Goal: Task Accomplishment & Management: Complete application form

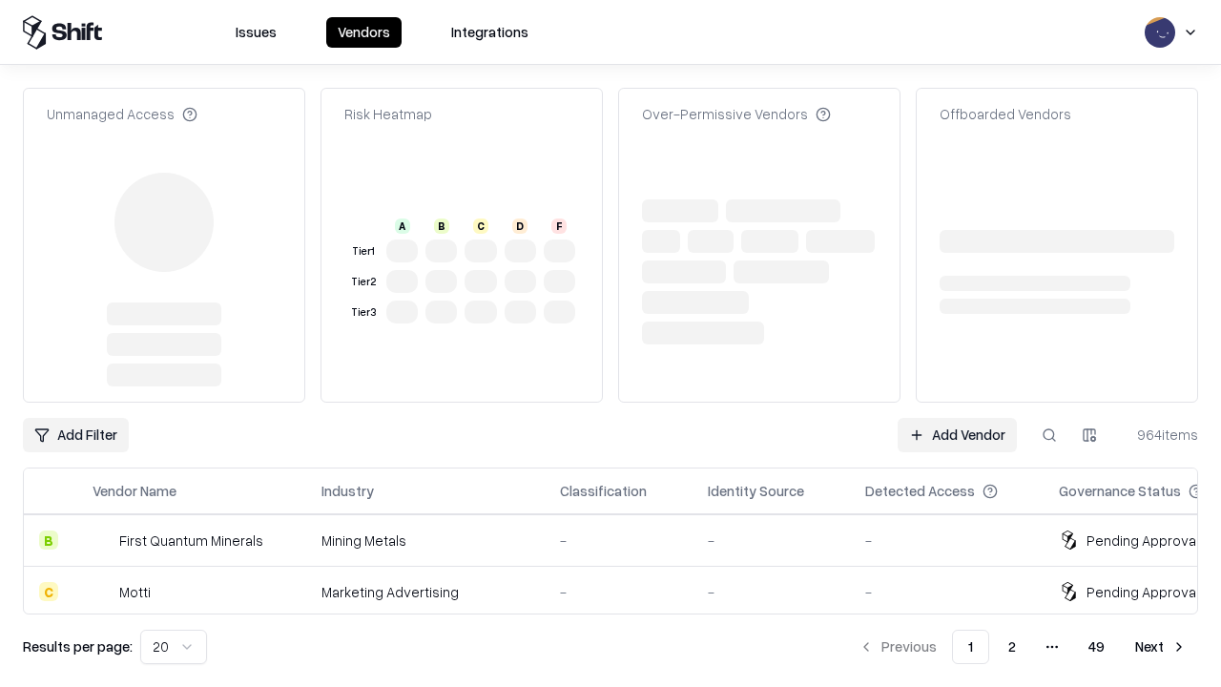
click at [957, 418] on link "Add Vendor" at bounding box center [957, 435] width 119 height 34
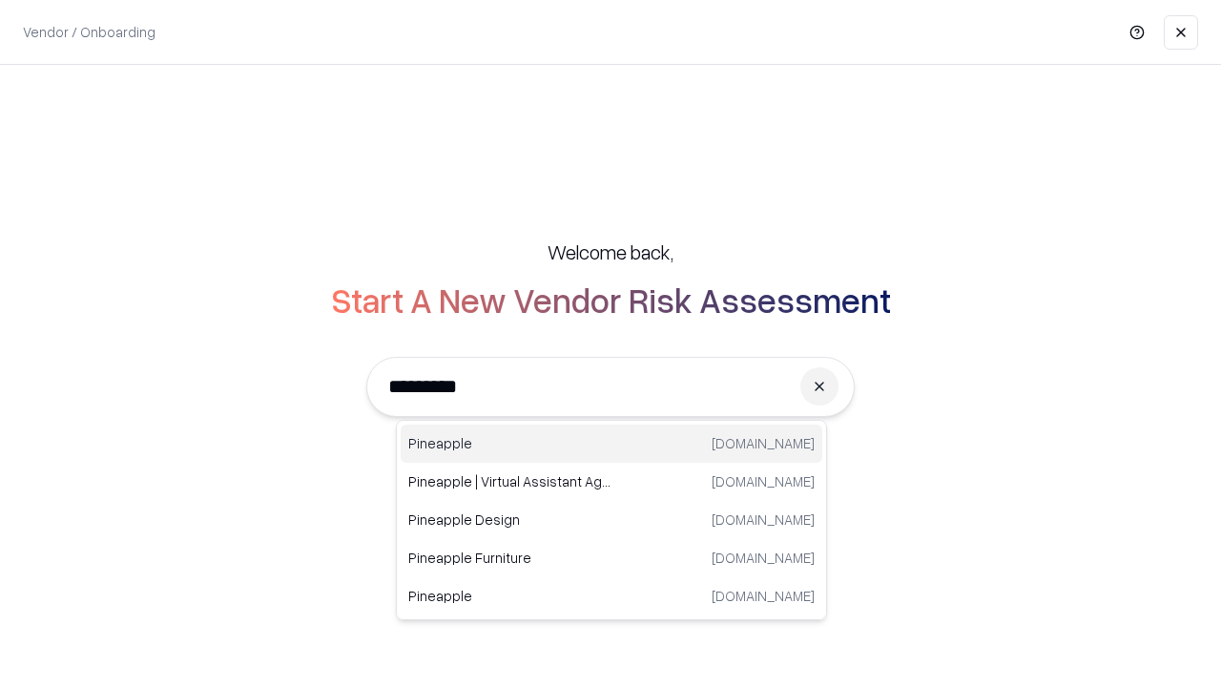
click at [611, 444] on div "Pineapple [DOMAIN_NAME]" at bounding box center [612, 443] width 422 height 38
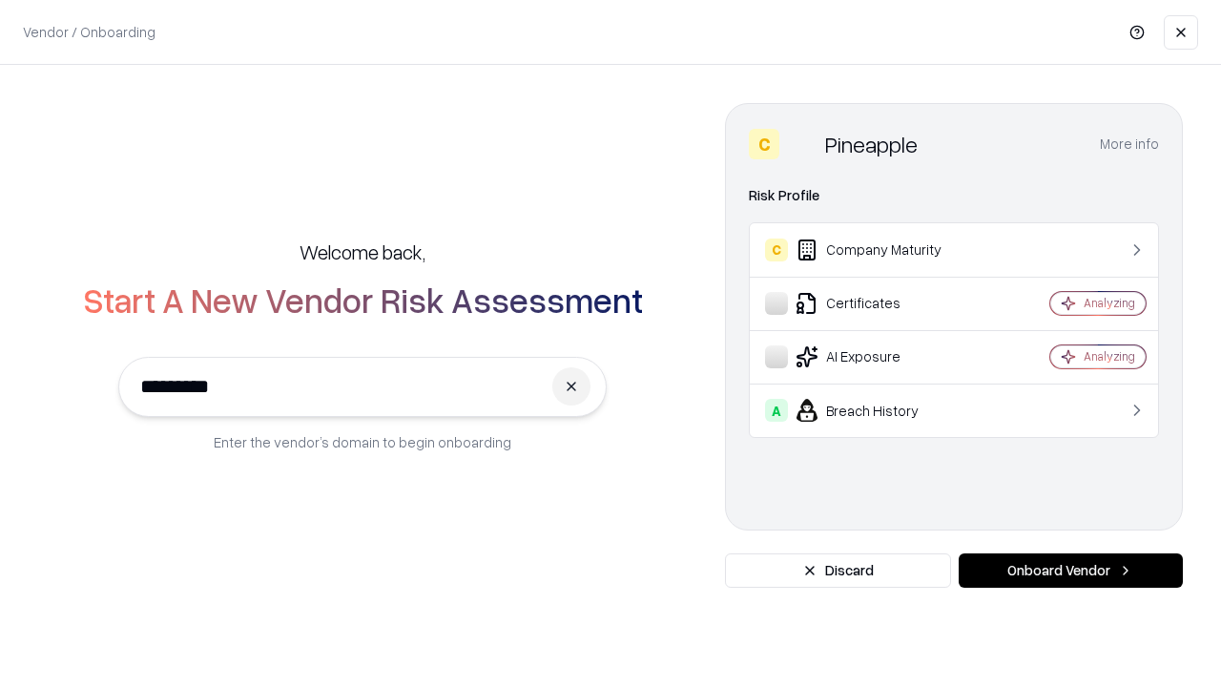
type input "*********"
click at [1070, 570] on button "Onboard Vendor" at bounding box center [1071, 570] width 224 height 34
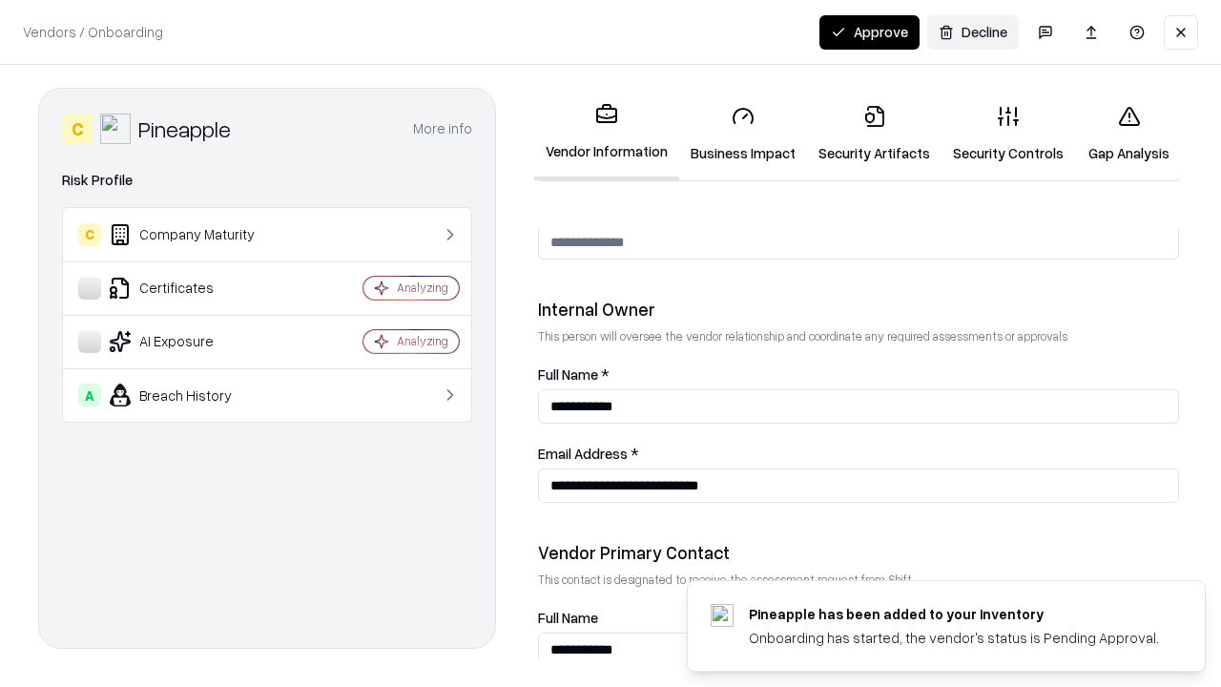
scroll to position [988, 0]
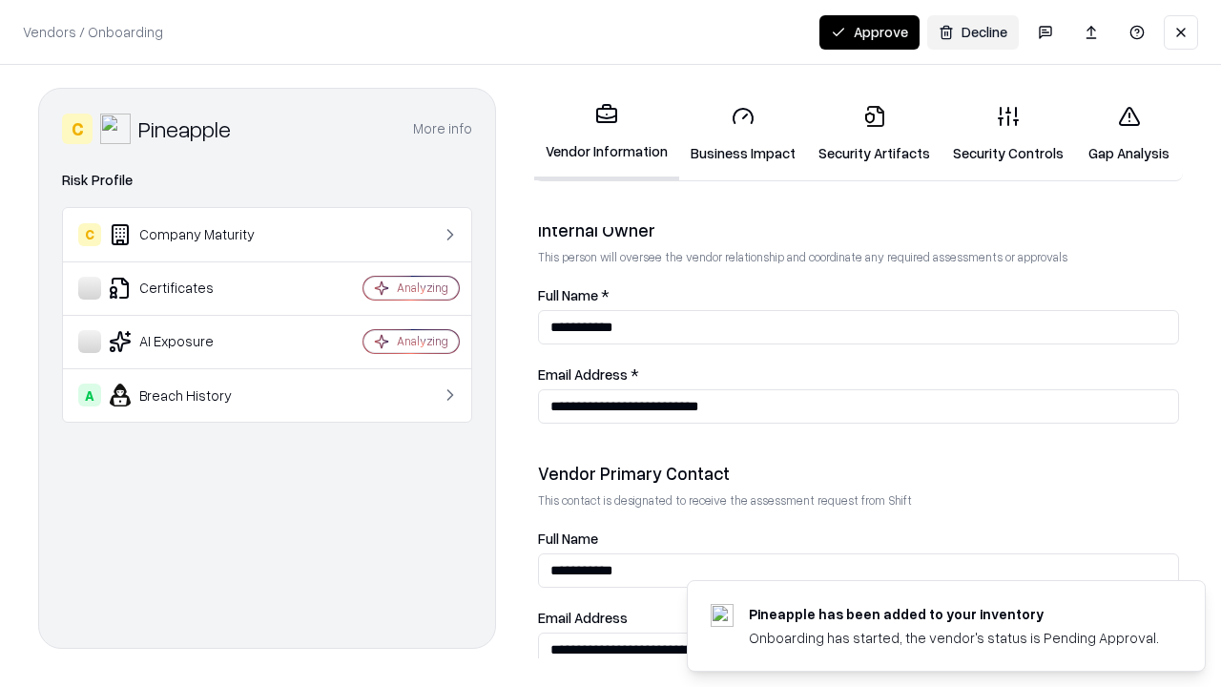
click at [743, 134] on link "Business Impact" at bounding box center [743, 134] width 128 height 89
click at [874, 134] on link "Security Artifacts" at bounding box center [874, 134] width 134 height 89
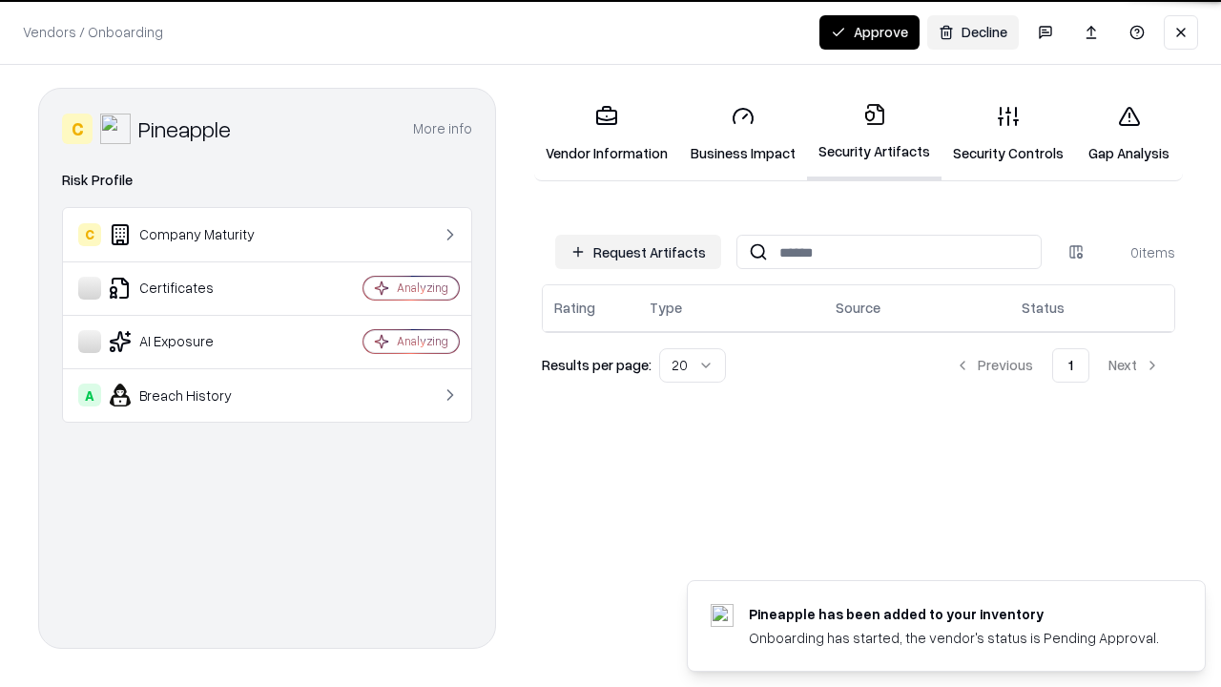
click at [638, 252] on button "Request Artifacts" at bounding box center [638, 252] width 166 height 34
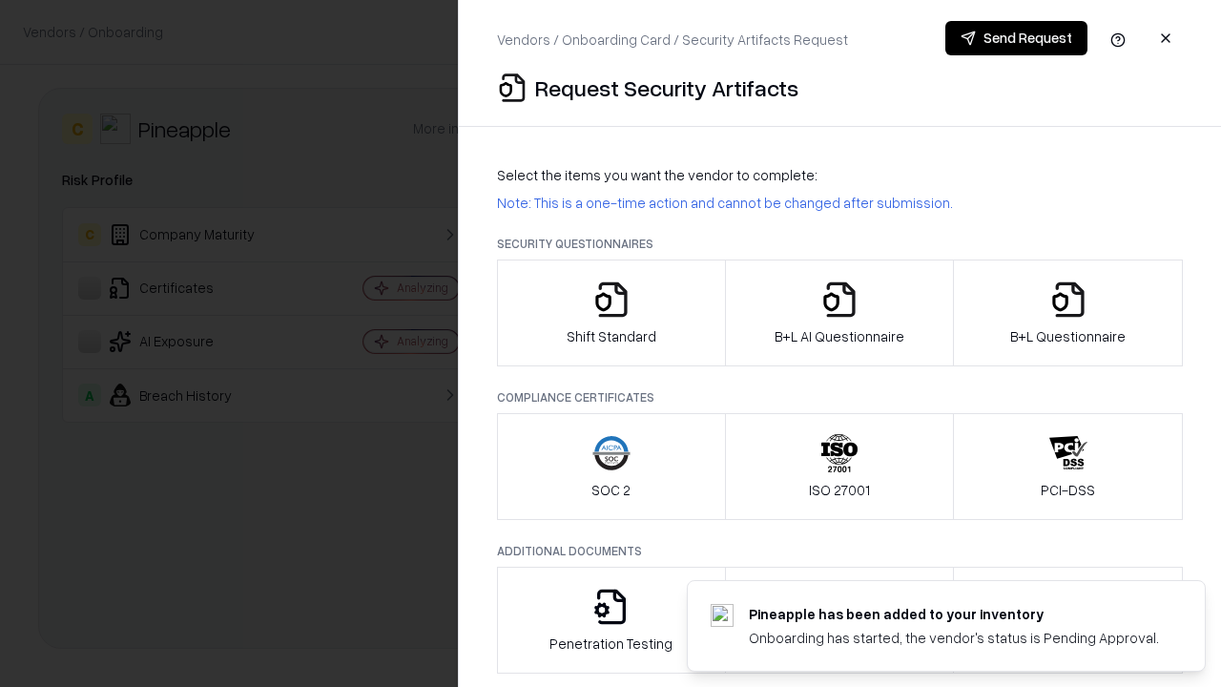
click at [610, 313] on icon "button" at bounding box center [611, 299] width 38 height 38
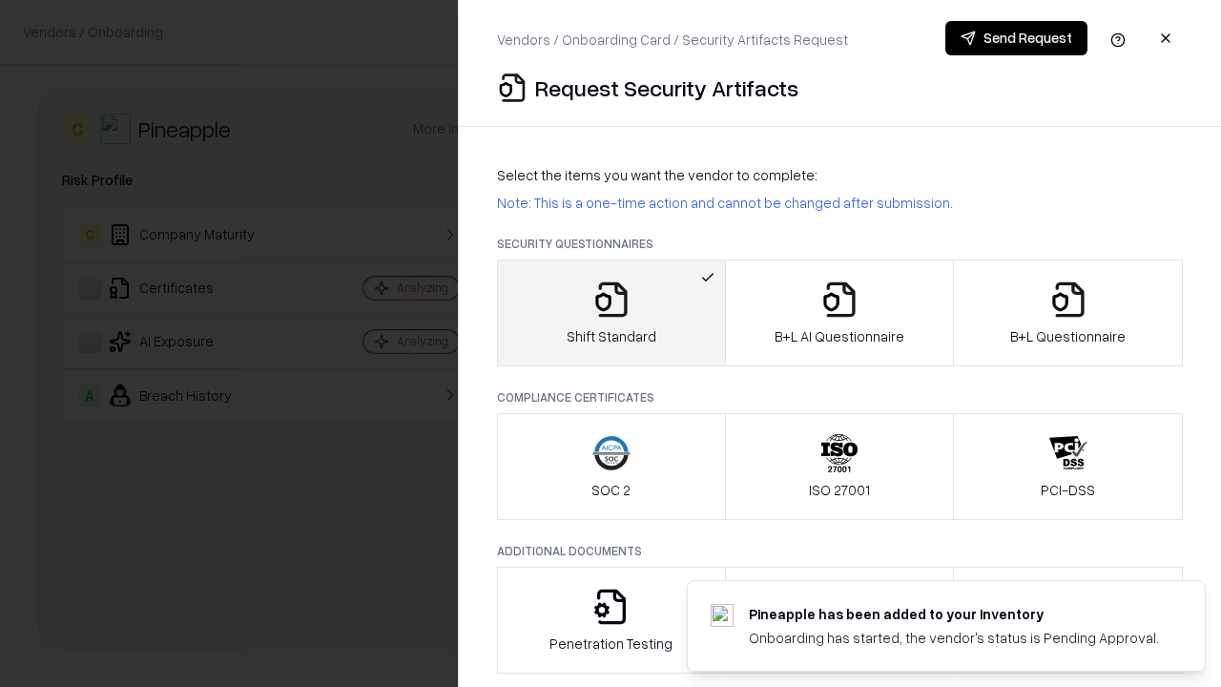
click at [1016, 38] on button "Send Request" at bounding box center [1016, 38] width 142 height 34
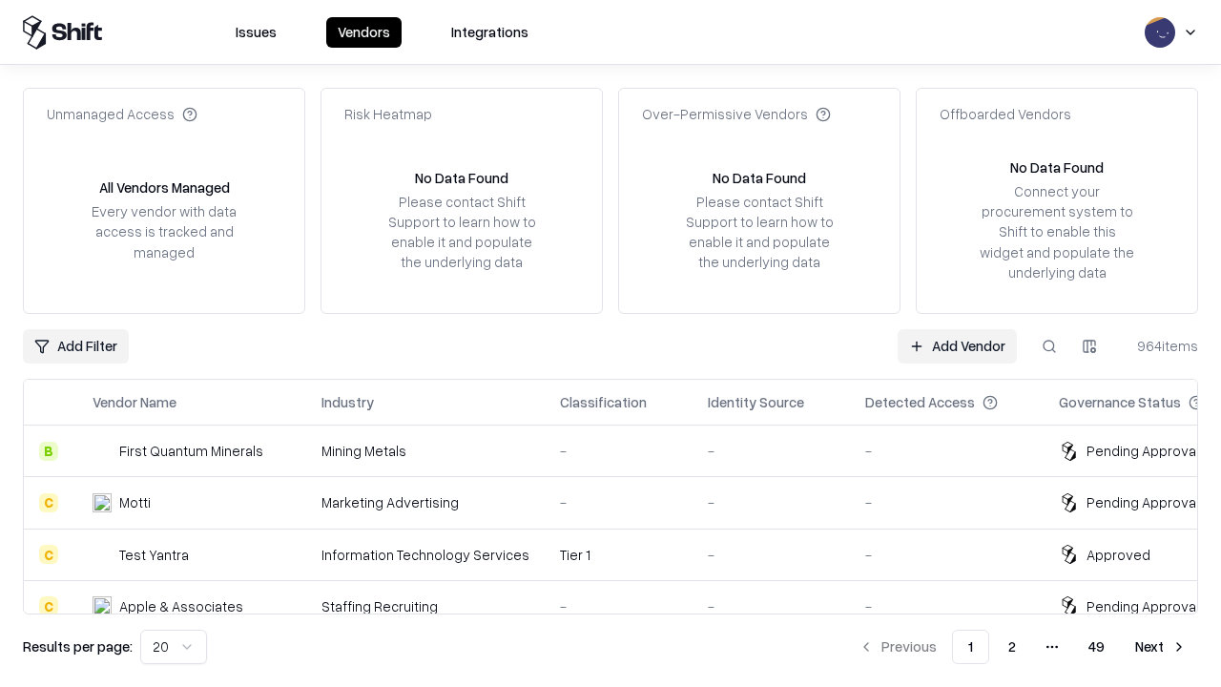
click at [1049, 345] on button at bounding box center [1049, 346] width 34 height 34
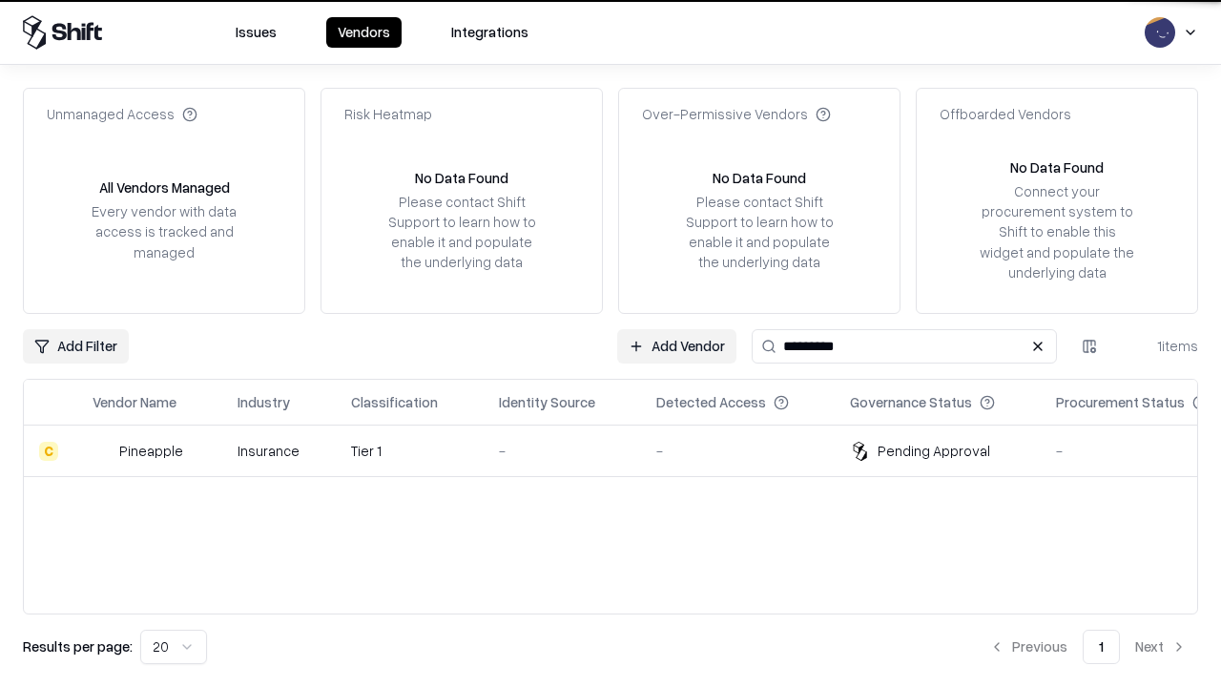
type input "*********"
click at [622, 450] on div "-" at bounding box center [562, 451] width 127 height 20
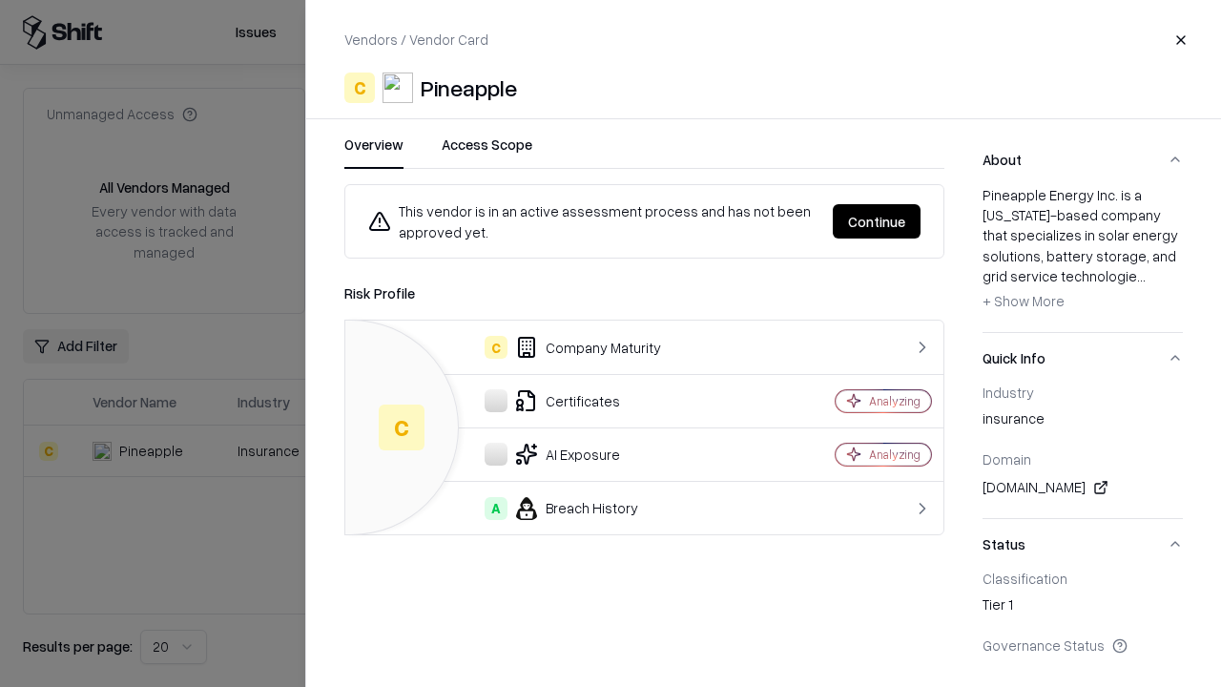
click at [877, 221] on button "Continue" at bounding box center [877, 221] width 88 height 34
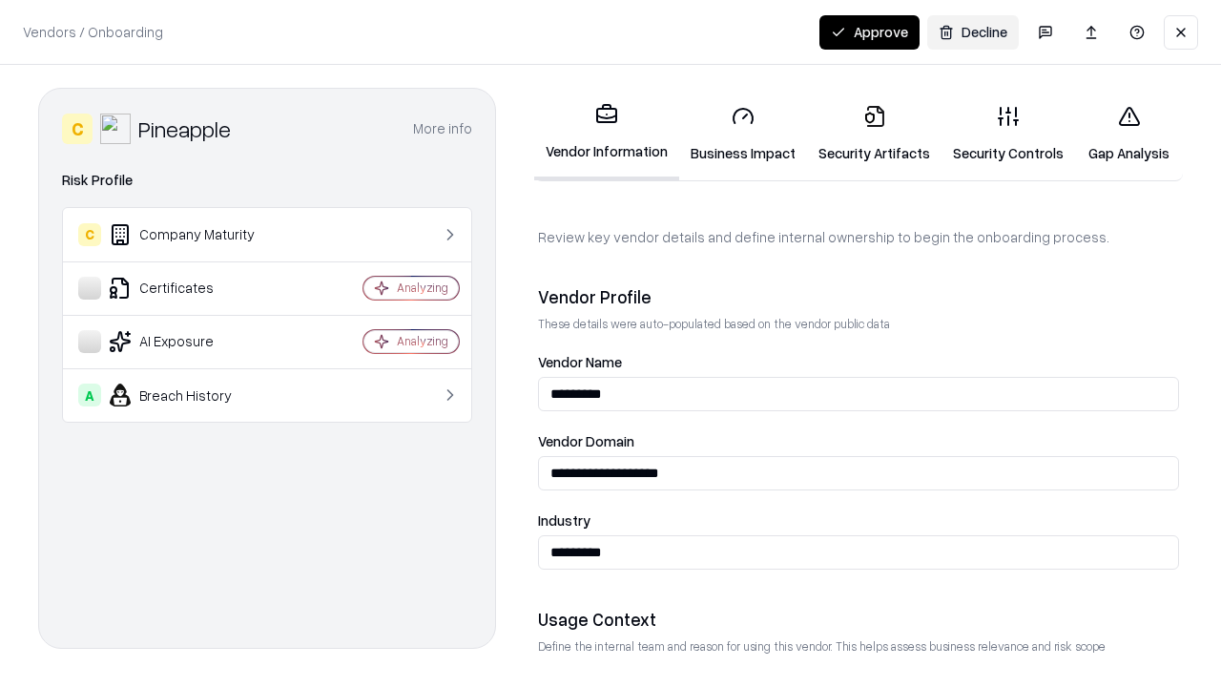
click at [874, 134] on link "Security Artifacts" at bounding box center [874, 134] width 134 height 89
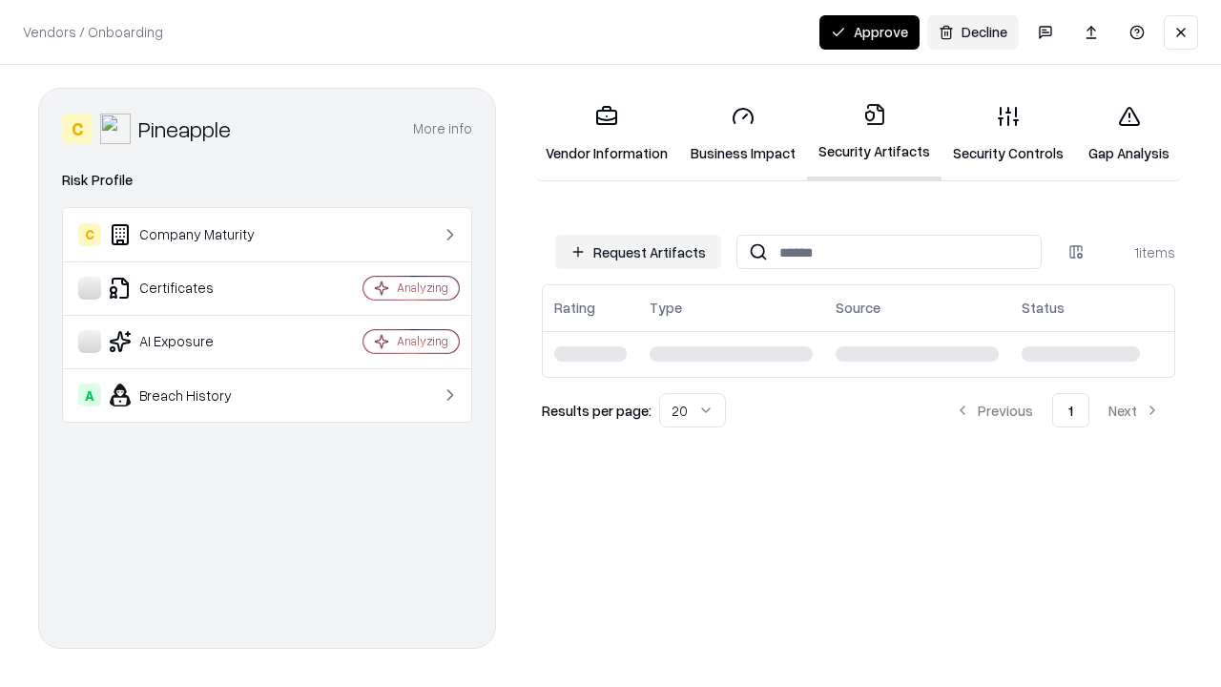
click at [869, 31] on button "Approve" at bounding box center [869, 32] width 100 height 34
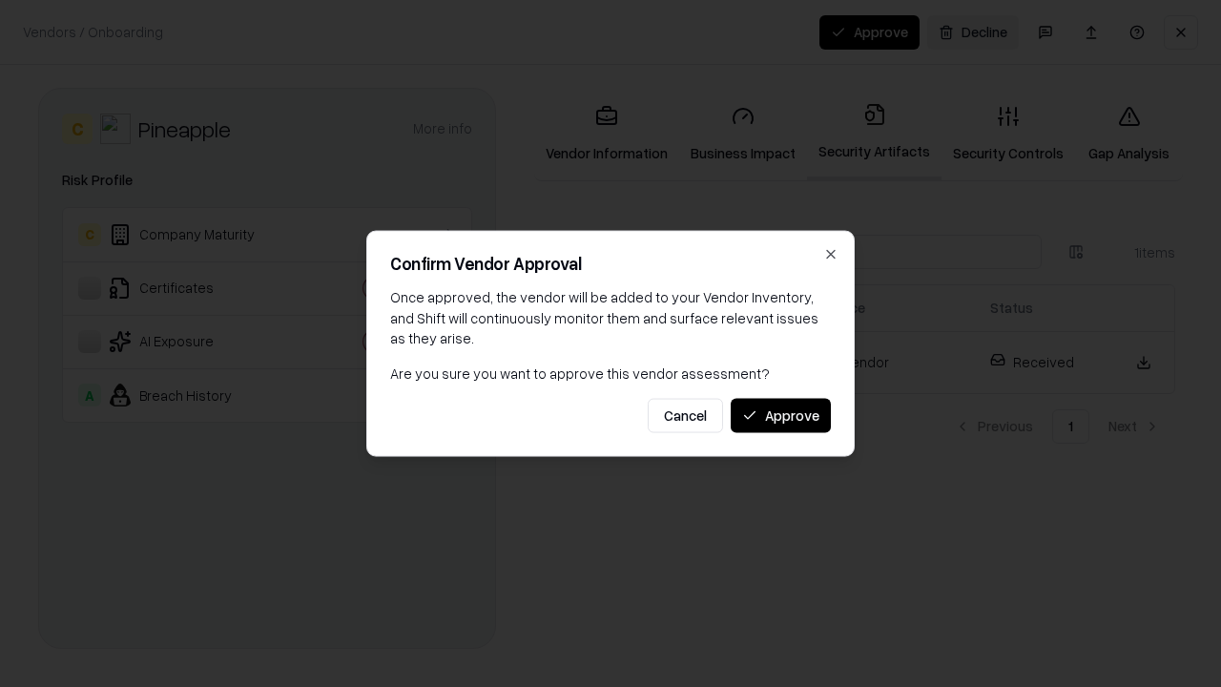
click at [780, 415] on button "Approve" at bounding box center [781, 415] width 100 height 34
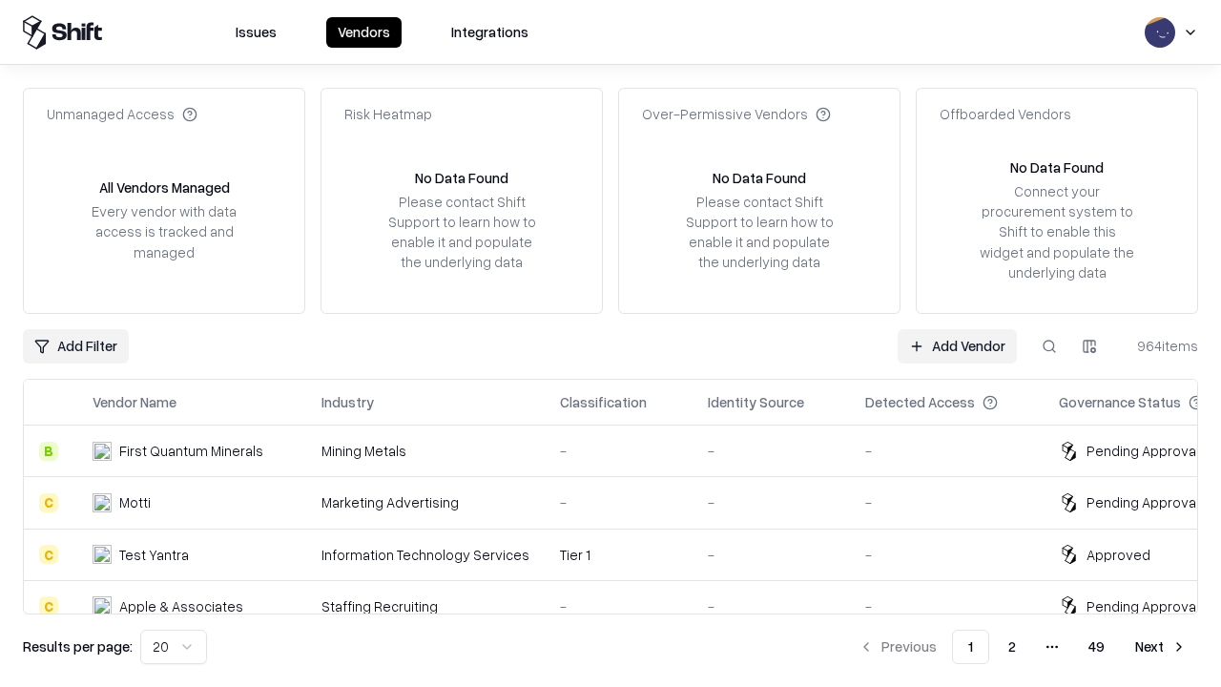
type input "*********"
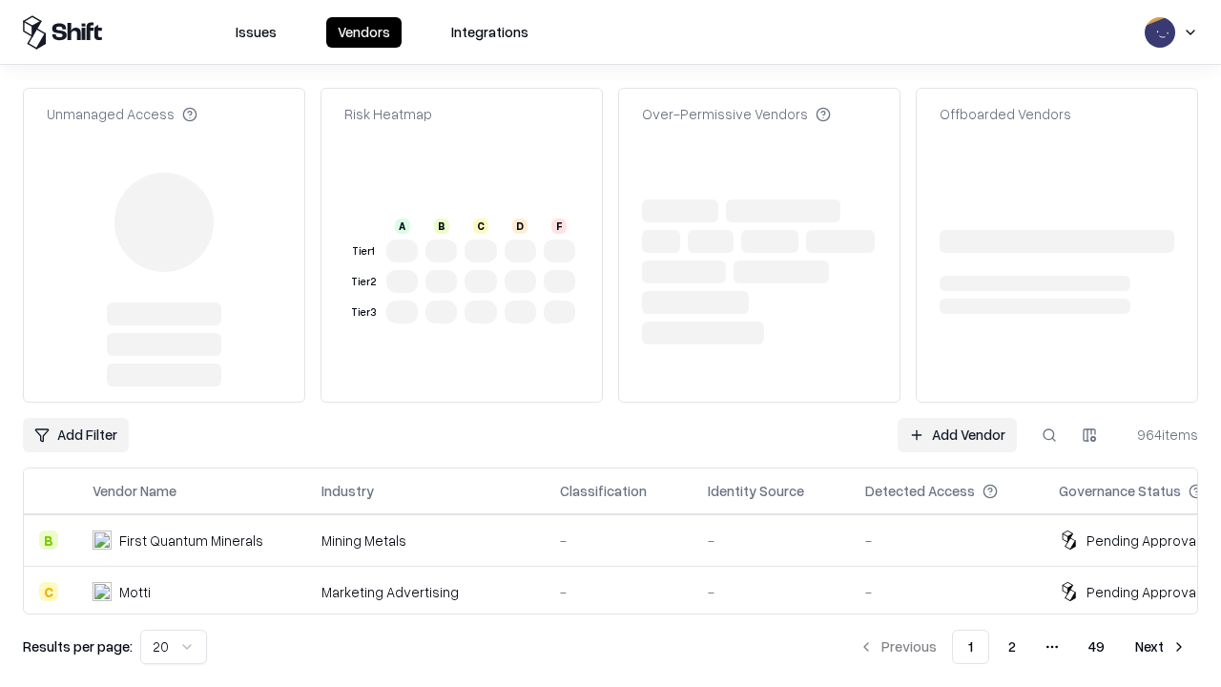
click at [957, 418] on link "Add Vendor" at bounding box center [957, 435] width 119 height 34
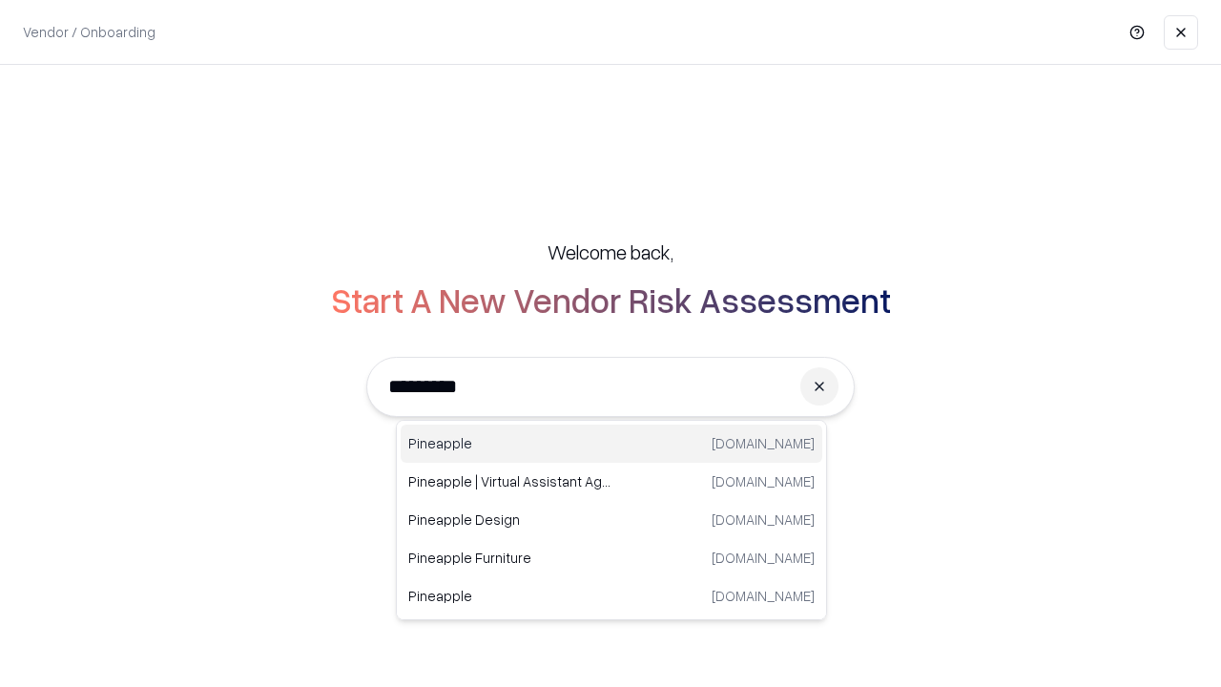
click at [611, 444] on div "Pineapple [DOMAIN_NAME]" at bounding box center [612, 443] width 422 height 38
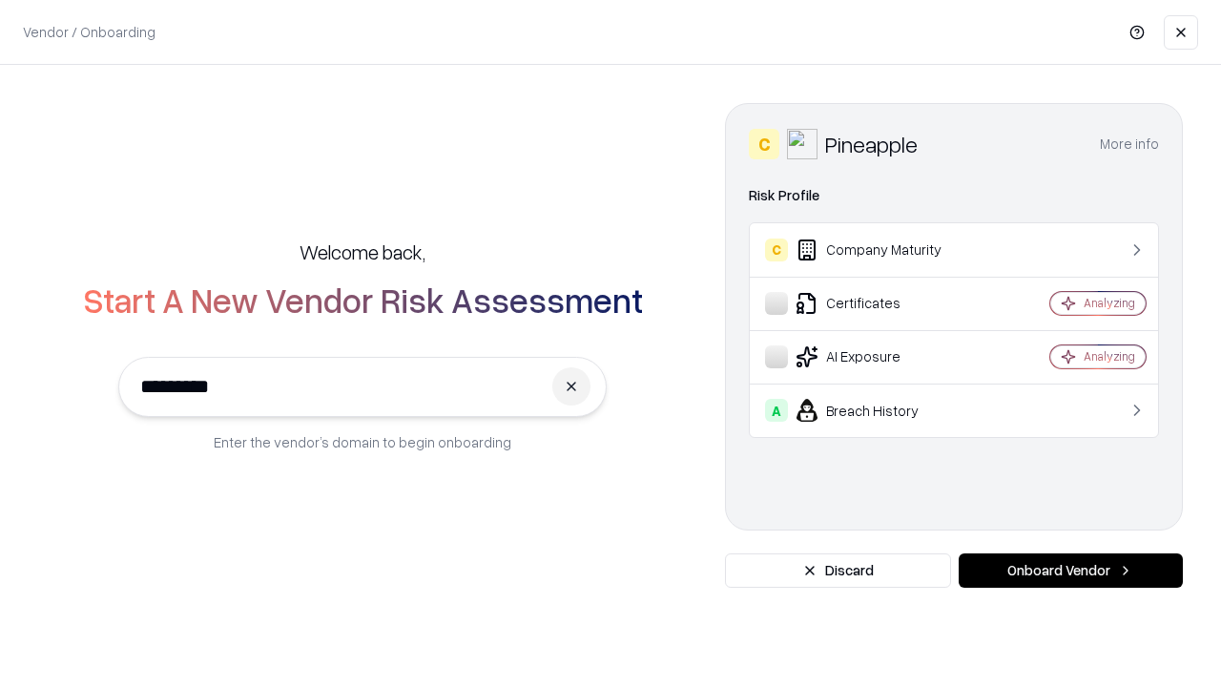
type input "*********"
click at [1070, 570] on button "Onboard Vendor" at bounding box center [1071, 570] width 224 height 34
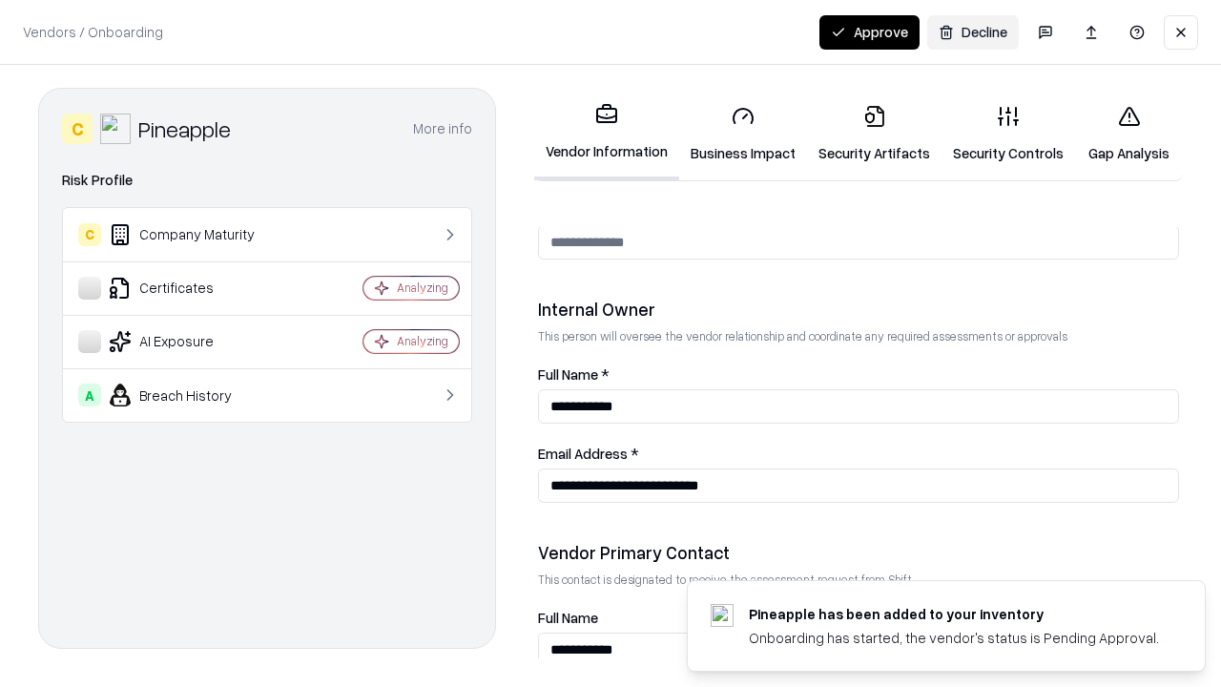
scroll to position [988, 0]
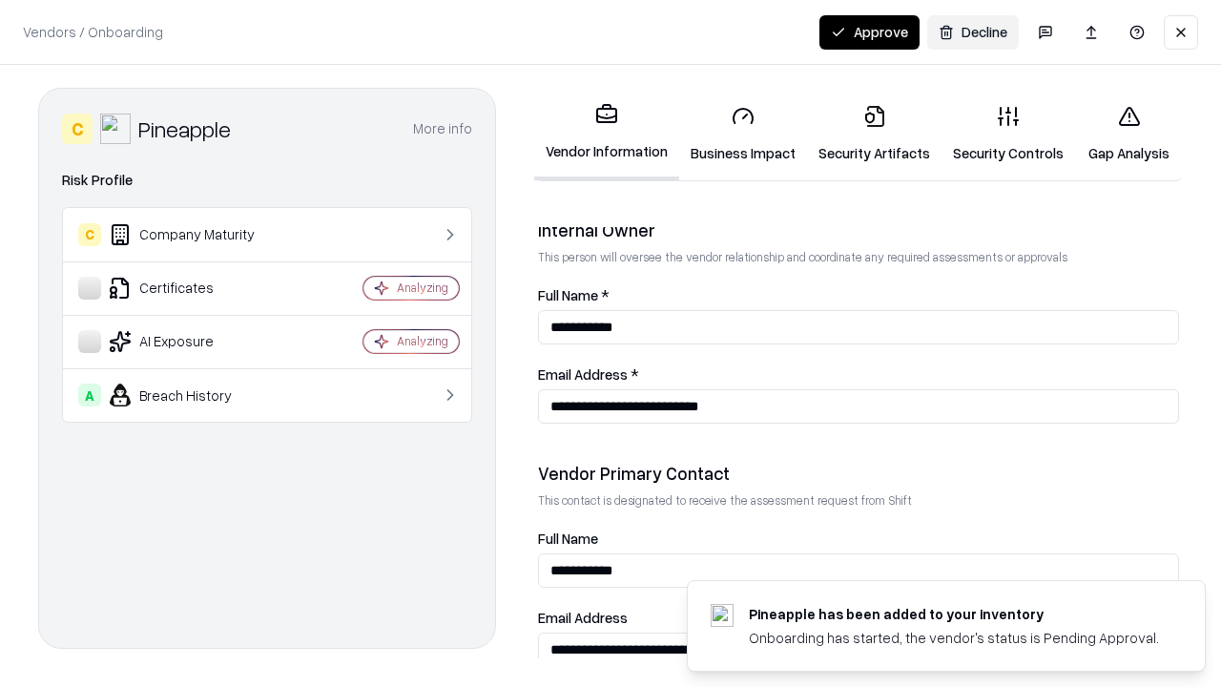
click at [869, 31] on button "Approve" at bounding box center [869, 32] width 100 height 34
